Goal: Information Seeking & Learning: Learn about a topic

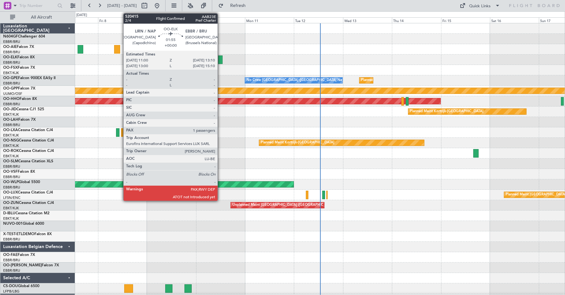
click at [221, 60] on div at bounding box center [220, 60] width 5 height 9
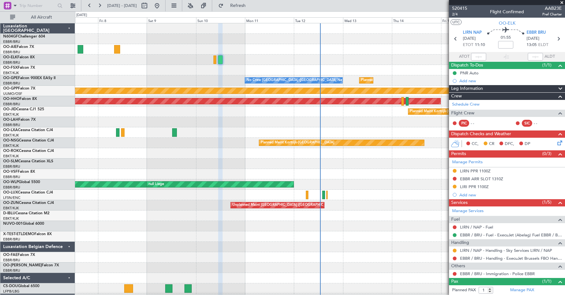
click at [471, 89] on span "Leg Information" at bounding box center [467, 88] width 32 height 7
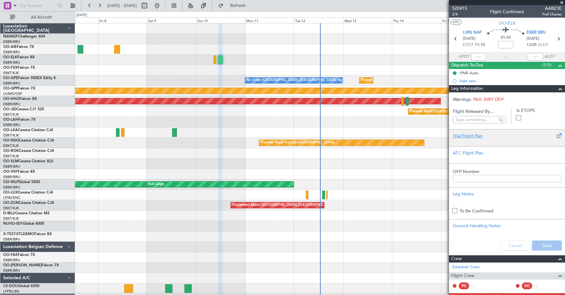
click at [463, 138] on div "Trial Flight Plan" at bounding box center [507, 136] width 109 height 7
